Goal: Task Accomplishment & Management: Manage account settings

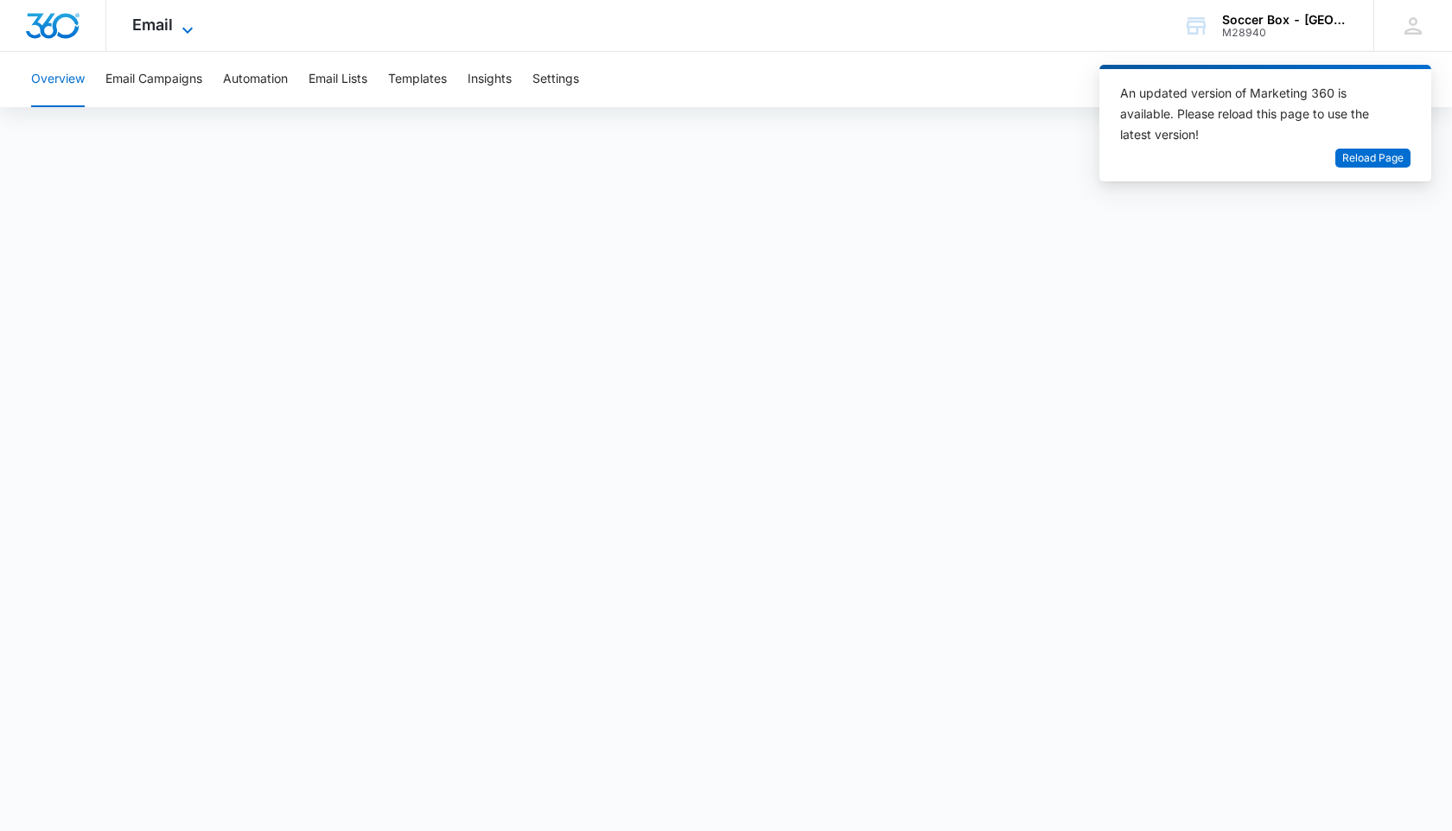
click at [177, 25] on icon at bounding box center [187, 30] width 21 height 21
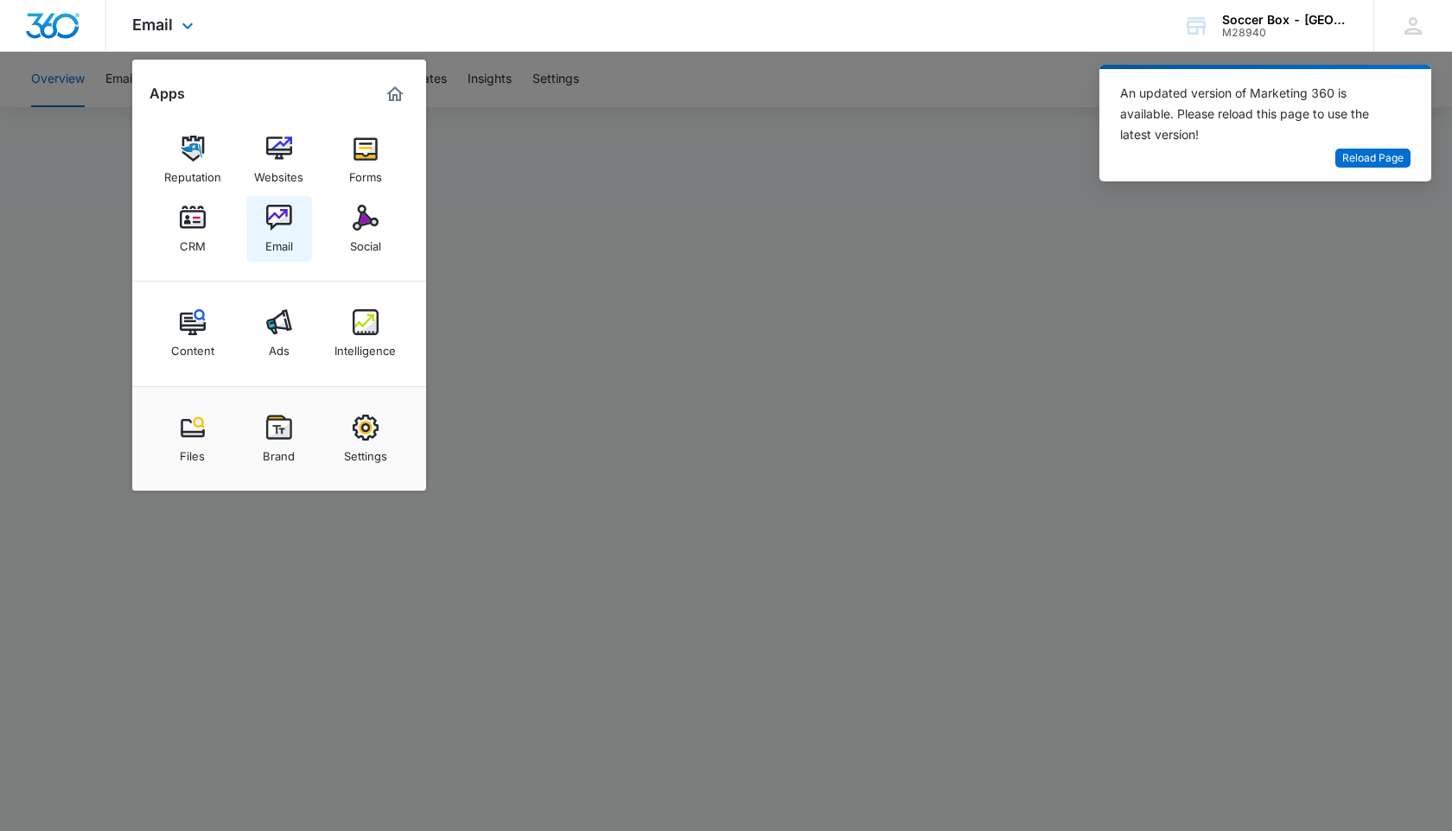
click at [281, 231] on div "Email" at bounding box center [279, 242] width 28 height 22
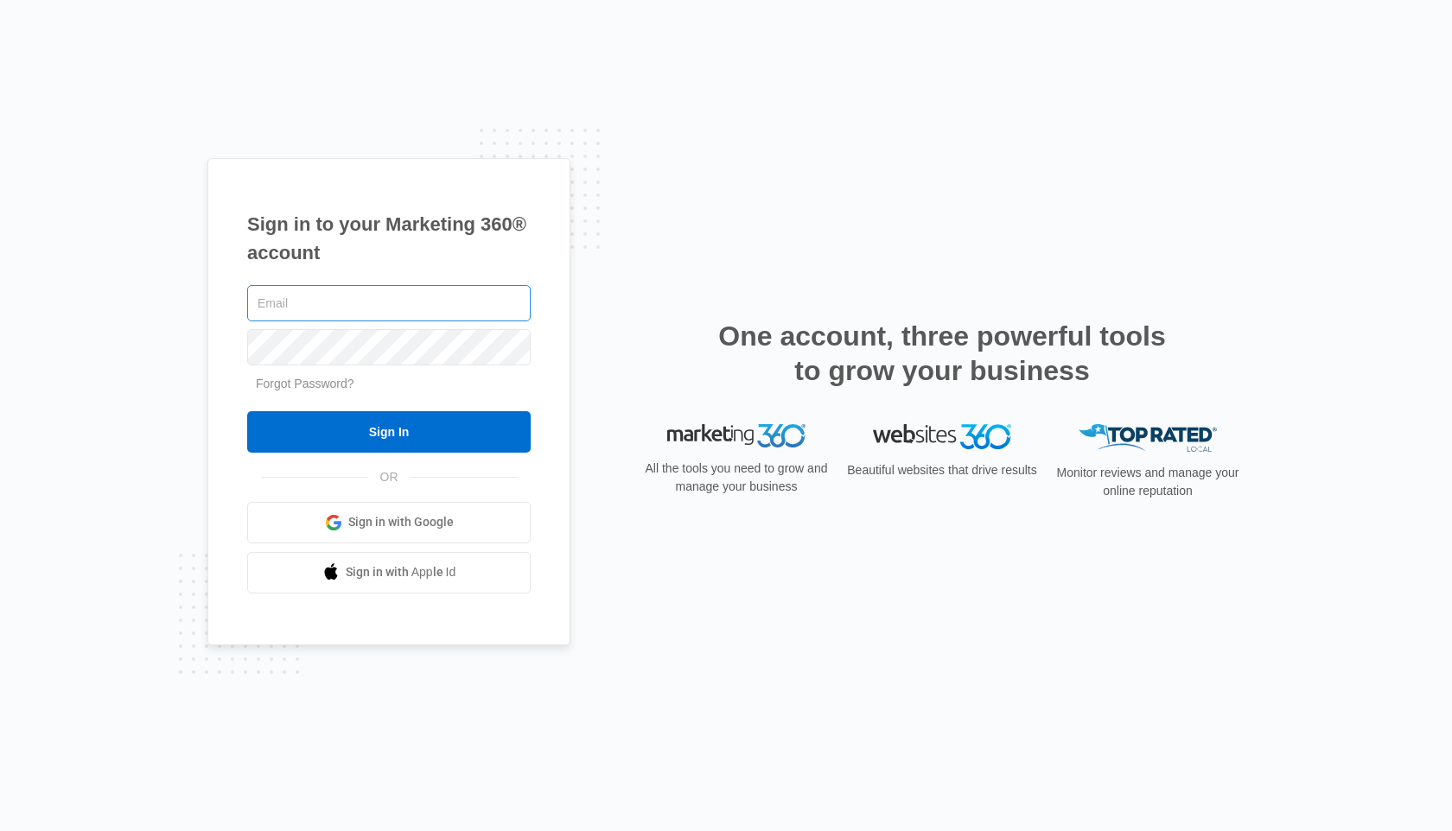
click at [374, 300] on input "text" at bounding box center [388, 303] width 283 height 36
type input "[EMAIL_ADDRESS][DOMAIN_NAME]"
